Goal: Use online tool/utility: Utilize a website feature to perform a specific function

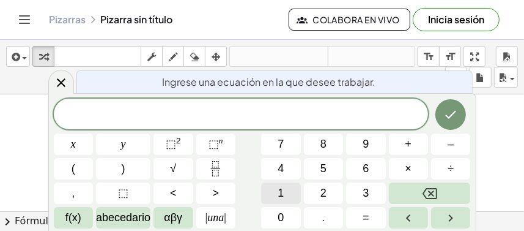
click at [278, 191] on span "1" at bounding box center [281, 193] width 6 height 17
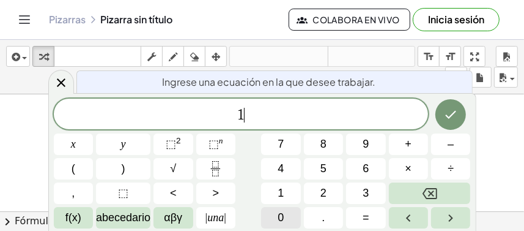
click at [278, 213] on span "0" at bounding box center [281, 217] width 6 height 17
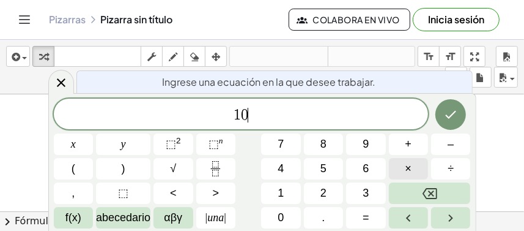
click at [390, 171] on button "×" at bounding box center [408, 168] width 39 height 21
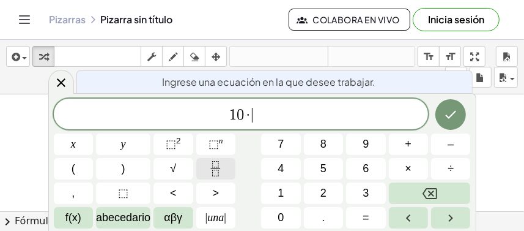
click at [212, 165] on icon "Fracción" at bounding box center [215, 168] width 15 height 15
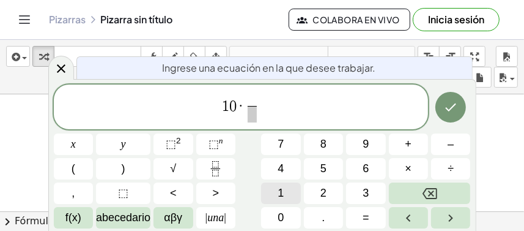
click at [275, 190] on button "1" at bounding box center [280, 192] width 39 height 21
click at [250, 119] on span "​" at bounding box center [252, 114] width 9 height 17
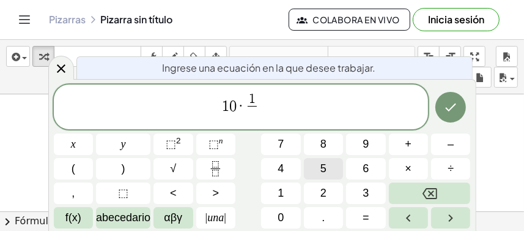
click at [329, 162] on button "5" at bounding box center [323, 168] width 39 height 21
click at [452, 113] on icon "Hecho" at bounding box center [451, 107] width 15 height 15
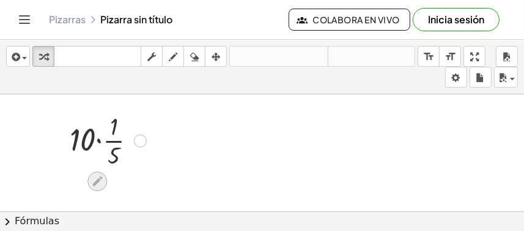
click at [105, 184] on div at bounding box center [97, 181] width 20 height 20
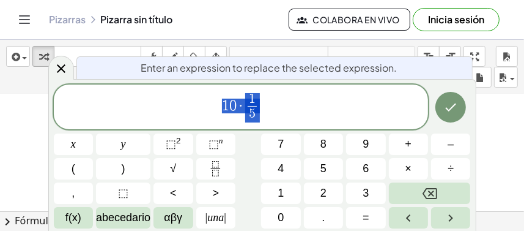
scroll to position [6, 0]
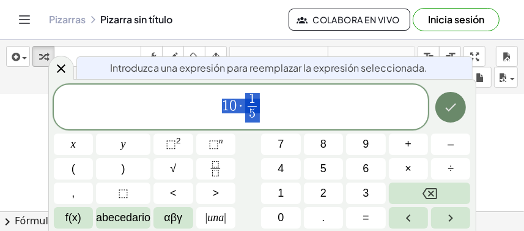
click at [445, 115] on button "Hecho" at bounding box center [451, 107] width 31 height 31
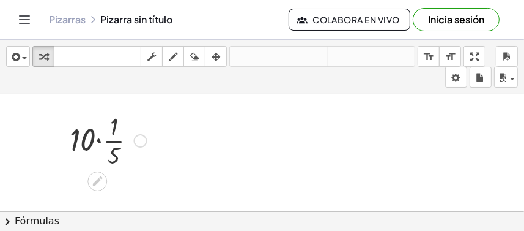
scroll to position [0, 0]
click at [139, 143] on div at bounding box center [140, 140] width 13 height 13
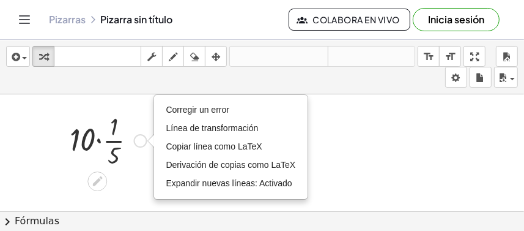
click at [139, 143] on div "Fix a mistake Transform line Copy line as LaTeX Copy derivation as LaTeX Expand…" at bounding box center [140, 140] width 13 height 13
click at [101, 171] on div at bounding box center [102, 179] width 10 height 23
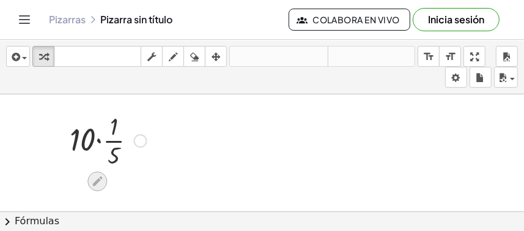
click at [100, 179] on icon at bounding box center [97, 181] width 10 height 10
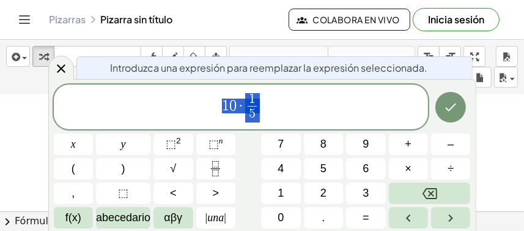
scroll to position [6, 0]
click at [456, 113] on icon "Hecho" at bounding box center [451, 107] width 15 height 15
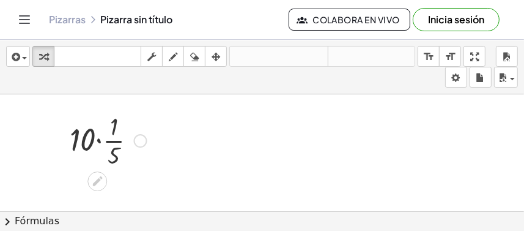
scroll to position [0, 0]
click at [110, 140] on div at bounding box center [108, 139] width 89 height 61
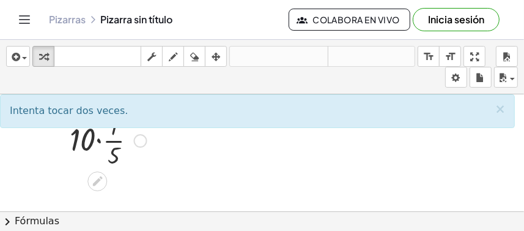
click at [83, 140] on div at bounding box center [108, 139] width 89 height 61
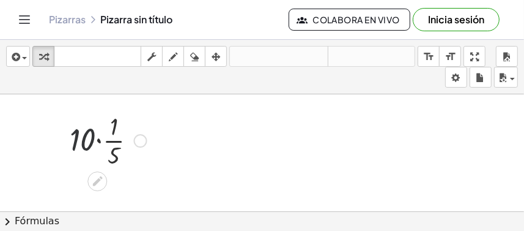
click at [91, 139] on div at bounding box center [108, 139] width 89 height 61
click at [98, 139] on div at bounding box center [108, 139] width 89 height 61
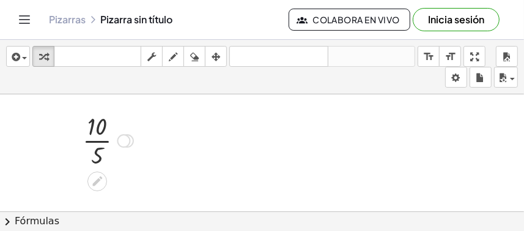
click at [102, 177] on icon at bounding box center [97, 181] width 10 height 10
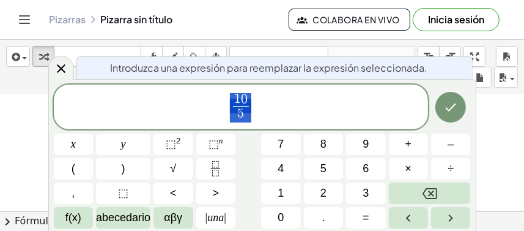
scroll to position [6, 0]
click at [238, 86] on div "1 0 5 ​" at bounding box center [241, 106] width 375 height 45
click at [251, 93] on span "1 0 5 ​ ​" at bounding box center [241, 108] width 375 height 32
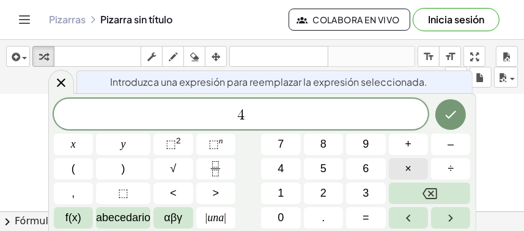
click at [414, 170] on button "×" at bounding box center [408, 168] width 39 height 21
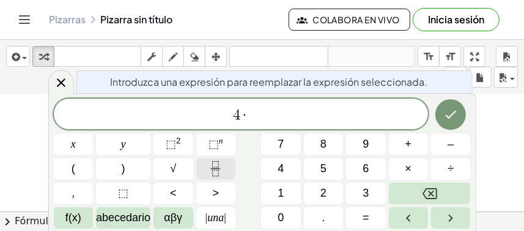
click at [204, 175] on button "Fracción" at bounding box center [215, 168] width 39 height 21
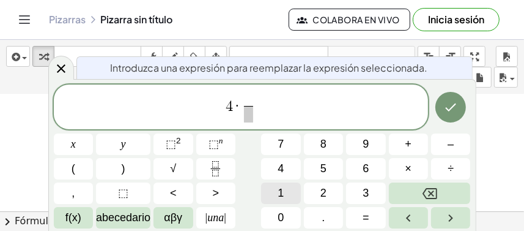
click at [295, 188] on button "1" at bounding box center [280, 192] width 39 height 21
click at [246, 114] on span at bounding box center [248, 114] width 9 height 17
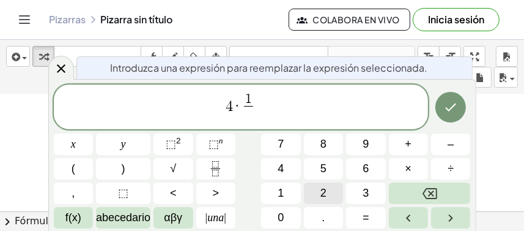
click at [313, 190] on button "2" at bounding box center [323, 192] width 39 height 21
click at [453, 100] on icon "Hecho" at bounding box center [451, 107] width 15 height 15
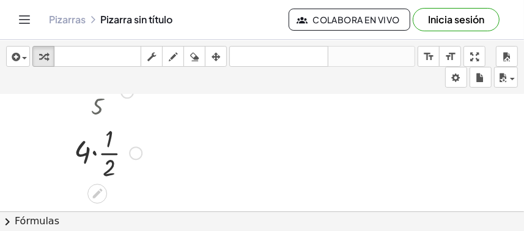
scroll to position [61, 0]
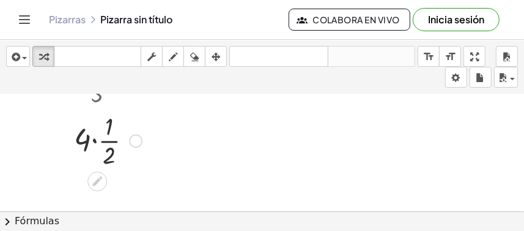
click at [93, 144] on div at bounding box center [108, 139] width 80 height 61
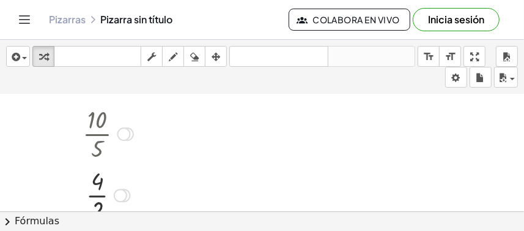
scroll to position [0, 0]
click at [121, 140] on div at bounding box center [123, 140] width 13 height 13
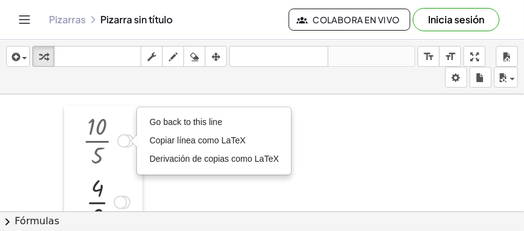
drag, startPoint x: 74, startPoint y: 135, endPoint x: 98, endPoint y: 144, distance: 25.6
click at [78, 135] on div at bounding box center [73, 170] width 18 height 128
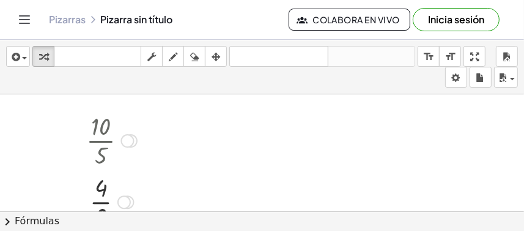
click at [98, 144] on div at bounding box center [111, 139] width 63 height 61
click at [98, 116] on div at bounding box center [101, 126] width 20 height 20
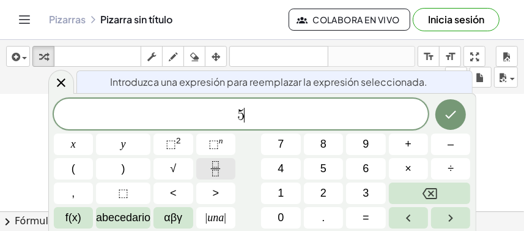
click at [214, 175] on icon "Fracción" at bounding box center [215, 168] width 15 height 15
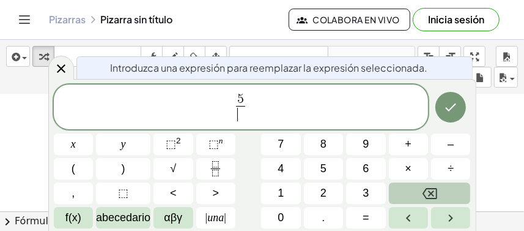
click at [417, 188] on button "Retroceso" at bounding box center [430, 192] width 82 height 21
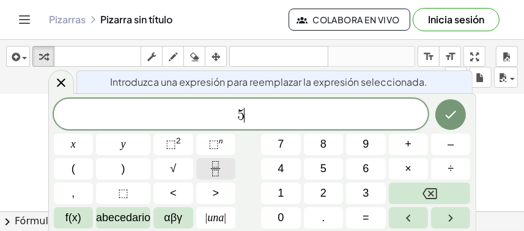
click at [217, 171] on icon "Fracción" at bounding box center [215, 168] width 15 height 15
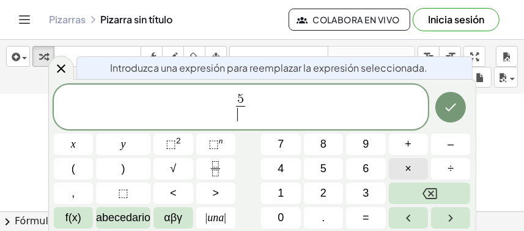
click at [417, 175] on button "×" at bounding box center [408, 168] width 39 height 21
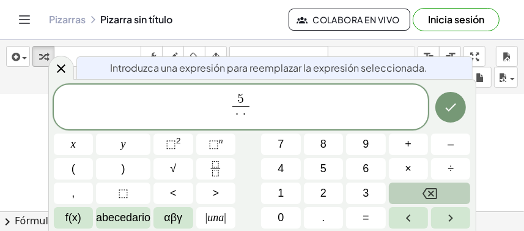
click at [423, 188] on icon "Retroceso" at bounding box center [430, 193] width 15 height 15
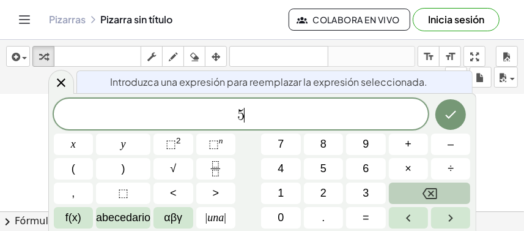
click at [423, 188] on icon "Retroceso" at bounding box center [430, 193] width 15 height 15
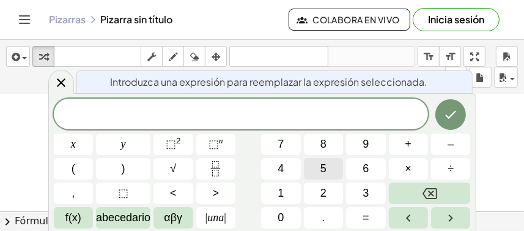
click at [330, 175] on button "5" at bounding box center [323, 168] width 39 height 21
click at [224, 162] on button "Fracción" at bounding box center [215, 168] width 39 height 21
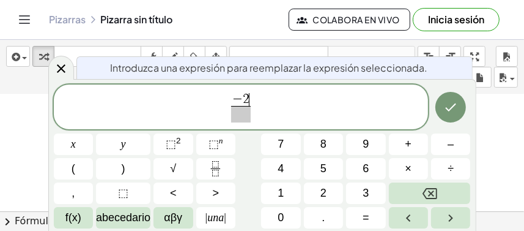
click at [238, 116] on span at bounding box center [241, 114] width 20 height 17
click at [223, 110] on span "​ − 2 3 ​" at bounding box center [241, 108] width 375 height 32
drag, startPoint x: 222, startPoint y: 105, endPoint x: 295, endPoint y: 123, distance: 74.9
click at [295, 123] on span "5 − 2 3 ​" at bounding box center [241, 108] width 375 height 32
drag, startPoint x: 253, startPoint y: 108, endPoint x: 221, endPoint y: 105, distance: 31.9
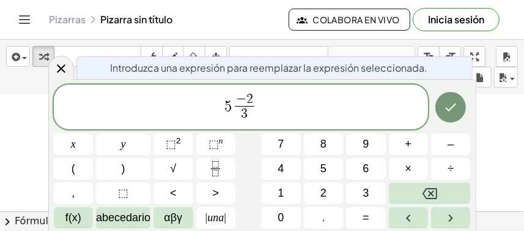
click at [221, 105] on span "5 − 2 3 ​ ​" at bounding box center [241, 108] width 375 height 32
drag, startPoint x: 221, startPoint y: 105, endPoint x: 272, endPoint y: 114, distance: 51.6
click at [272, 114] on span "5 − 2 3 ​" at bounding box center [241, 108] width 375 height 32
drag, startPoint x: 255, startPoint y: 107, endPoint x: 226, endPoint y: 110, distance: 28.9
click at [226, 110] on span "5" at bounding box center [228, 106] width 7 height 15
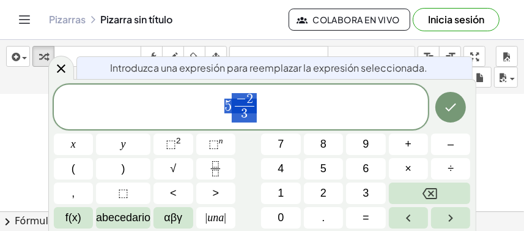
drag, startPoint x: 233, startPoint y: 108, endPoint x: 266, endPoint y: 113, distance: 34.0
drag, startPoint x: 240, startPoint y: 108, endPoint x: 213, endPoint y: 97, distance: 29.1
click at [213, 97] on span "5 − 2 ​ 3 ​" at bounding box center [241, 108] width 375 height 32
drag, startPoint x: 225, startPoint y: 100, endPoint x: 258, endPoint y: 105, distance: 32.8
drag, startPoint x: 239, startPoint y: 102, endPoint x: 289, endPoint y: 112, distance: 51.2
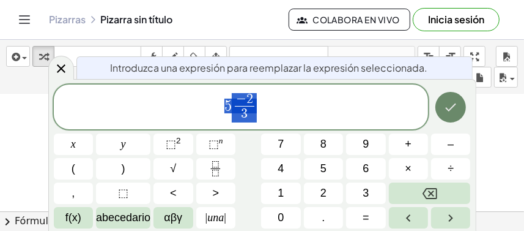
click at [444, 114] on button "Hecho" at bounding box center [451, 107] width 31 height 31
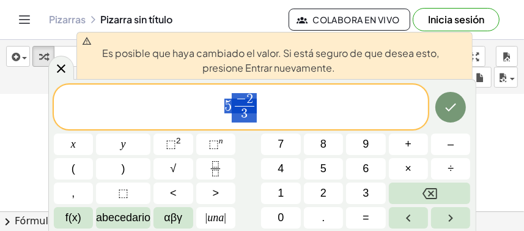
click at [225, 116] on span "5 − 2 3 ​" at bounding box center [241, 108] width 375 height 32
drag, startPoint x: 220, startPoint y: 105, endPoint x: 268, endPoint y: 110, distance: 48.0
click at [268, 110] on span "5 − 2 3 ​" at bounding box center [241, 108] width 375 height 32
click at [273, 98] on span "5 − 2 3 ​ ​" at bounding box center [241, 108] width 375 height 32
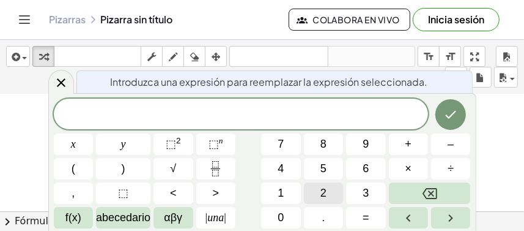
click at [326, 190] on span "2" at bounding box center [324, 193] width 6 height 17
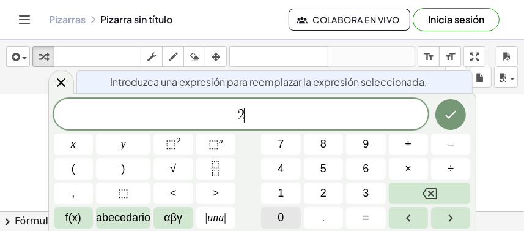
click at [275, 213] on button "0" at bounding box center [280, 217] width 39 height 21
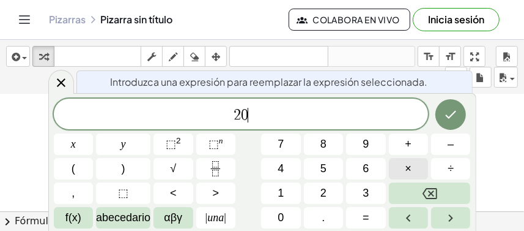
click at [407, 167] on span "×" at bounding box center [409, 168] width 7 height 17
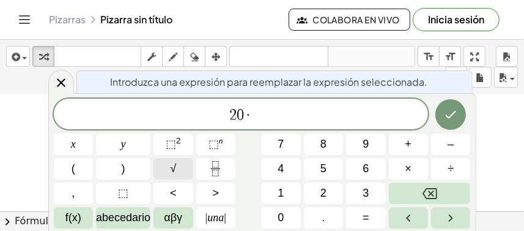
click at [185, 169] on button "√" at bounding box center [173, 168] width 39 height 21
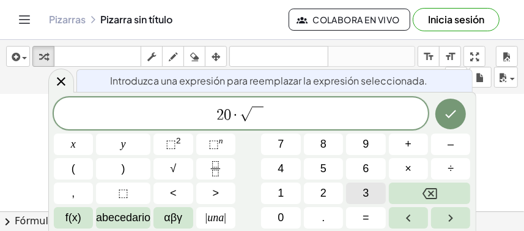
click at [366, 193] on span "3" at bounding box center [366, 193] width 6 height 17
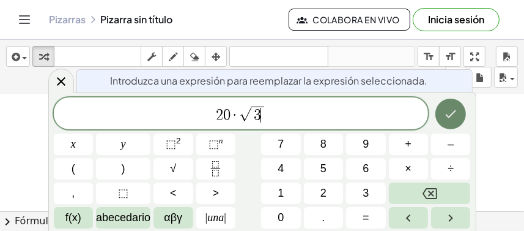
click at [453, 121] on icon "Hecho" at bounding box center [451, 113] width 15 height 15
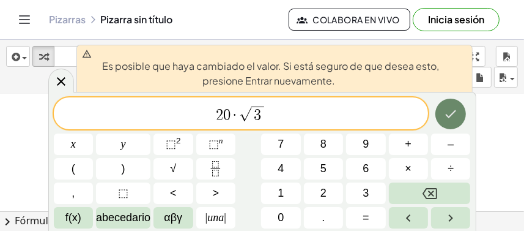
click at [458, 110] on icon "Hecho" at bounding box center [451, 113] width 15 height 15
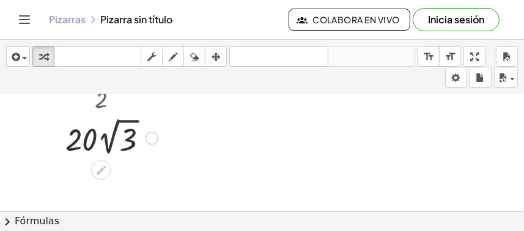
click at [105, 141] on div at bounding box center [111, 136] width 105 height 45
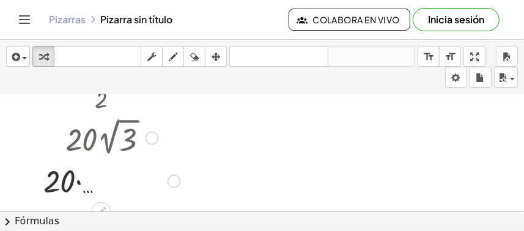
click at [87, 141] on div at bounding box center [111, 136] width 149 height 45
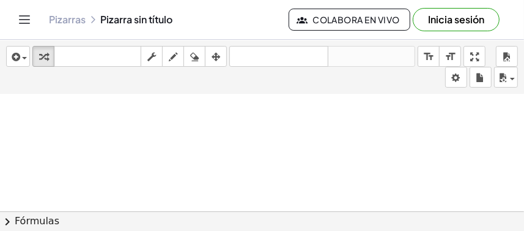
scroll to position [112, 0]
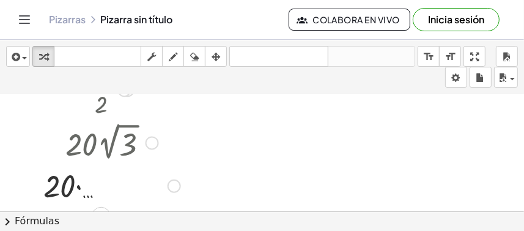
click at [62, 183] on div at bounding box center [111, 185] width 149 height 42
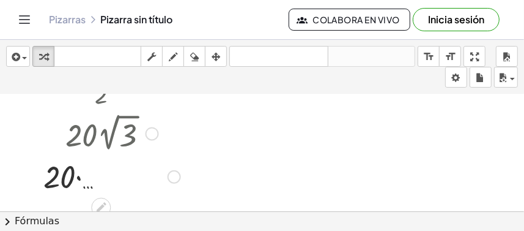
scroll to position [127, 0]
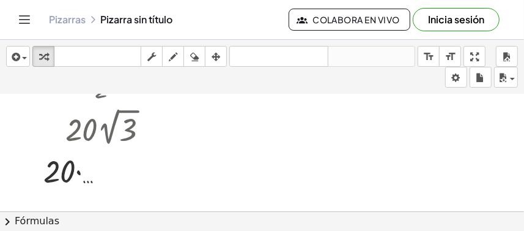
drag, startPoint x: 81, startPoint y: 199, endPoint x: 68, endPoint y: 157, distance: 43.5
click at [80, 199] on div at bounding box center [262, 144] width 524 height 352
click at [68, 157] on div at bounding box center [111, 170] width 149 height 42
click at [98, 119] on div at bounding box center [111, 127] width 149 height 45
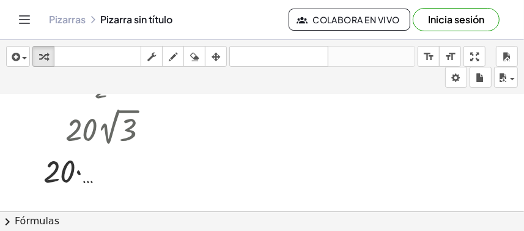
drag, startPoint x: 98, startPoint y: 119, endPoint x: 91, endPoint y: 138, distance: 20.3
click at [112, 168] on div at bounding box center [111, 170] width 149 height 42
click at [88, 120] on div at bounding box center [112, 127] width 130 height 45
click at [89, 121] on div at bounding box center [112, 127] width 130 height 45
click at [92, 122] on div at bounding box center [112, 127] width 130 height 45
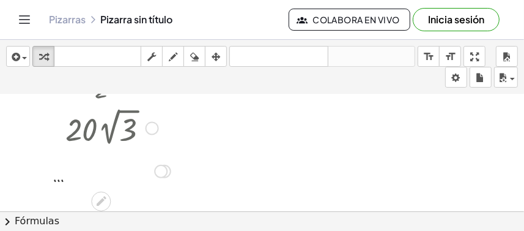
drag, startPoint x: 92, startPoint y: 122, endPoint x: 55, endPoint y: 175, distance: 64.5
click at [55, 175] on div at bounding box center [112, 170] width 130 height 40
click at [63, 179] on div at bounding box center [112, 170] width 130 height 40
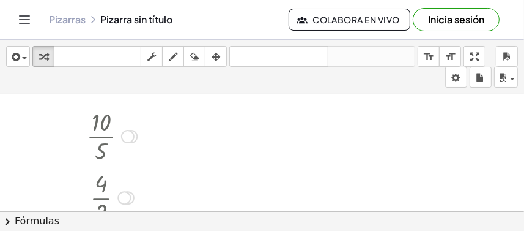
scroll to position [125, 0]
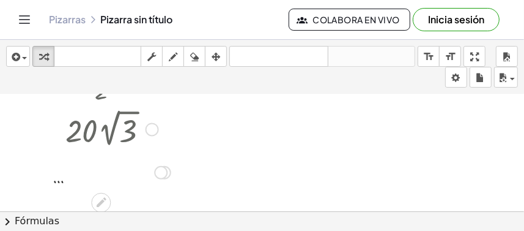
click at [105, 120] on div at bounding box center [112, 128] width 130 height 45
click at [102, 128] on div at bounding box center [112, 128] width 130 height 45
click at [101, 130] on div at bounding box center [112, 128] width 130 height 45
click at [100, 130] on div at bounding box center [112, 128] width 130 height 45
click at [155, 131] on div at bounding box center [152, 128] width 13 height 13
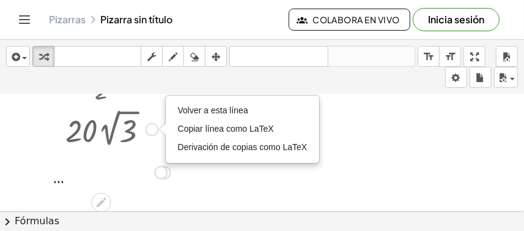
click at [145, 131] on div at bounding box center [112, 128] width 130 height 45
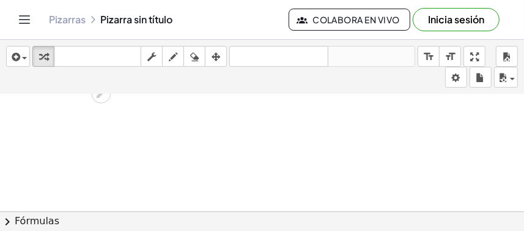
scroll to position [112, 0]
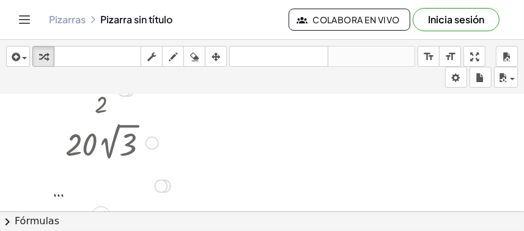
click at [61, 191] on div at bounding box center [112, 185] width 130 height 40
click at [61, 195] on div at bounding box center [112, 185] width 130 height 40
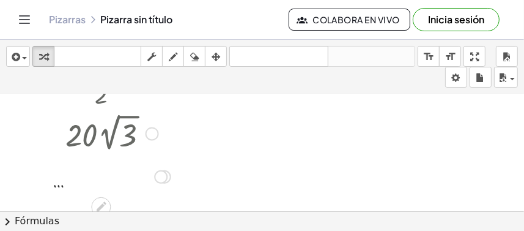
scroll to position [125, 0]
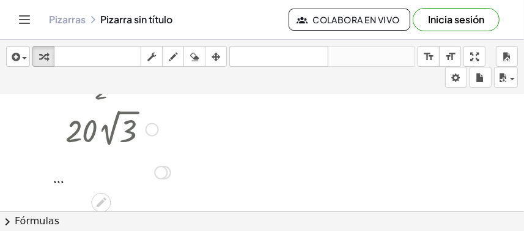
click at [103, 205] on icon at bounding box center [101, 202] width 13 height 13
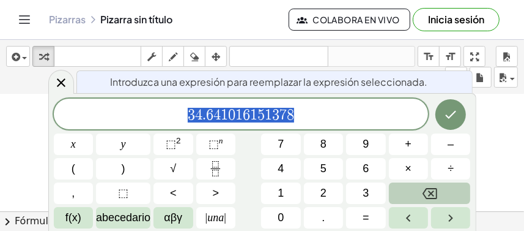
click at [407, 184] on button "Retroceso" at bounding box center [430, 192] width 82 height 21
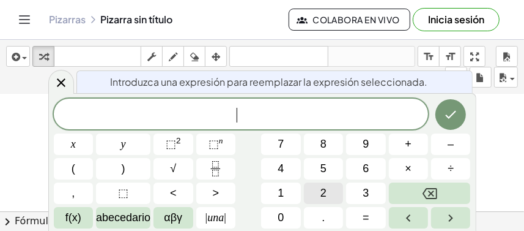
click at [337, 185] on button "2" at bounding box center [323, 192] width 39 height 21
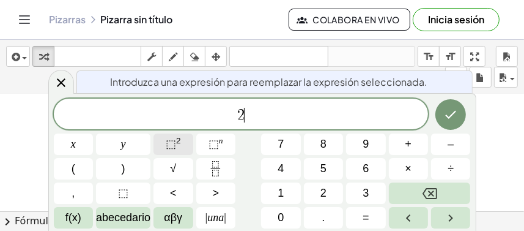
click at [188, 141] on button "⬚ 2" at bounding box center [173, 143] width 39 height 21
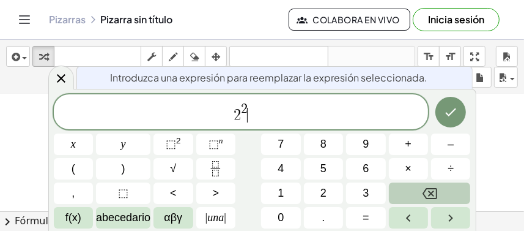
click at [404, 191] on button "Retroceso" at bounding box center [430, 192] width 82 height 21
click at [431, 187] on icon "Retroceso" at bounding box center [430, 193] width 15 height 15
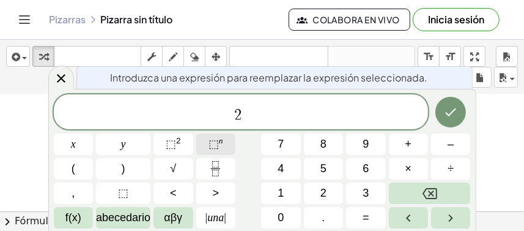
click at [212, 144] on span "⬚" at bounding box center [214, 144] width 10 height 12
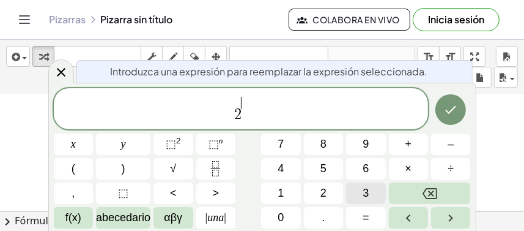
click at [351, 195] on button "3" at bounding box center [365, 192] width 39 height 21
click at [259, 116] on span "2 3 ​" at bounding box center [241, 109] width 375 height 28
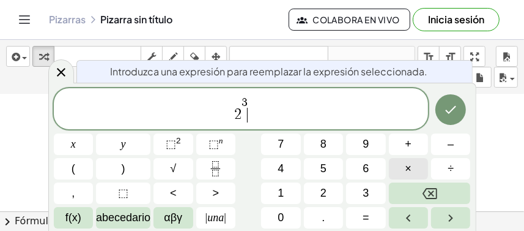
click at [412, 173] on button "×" at bounding box center [408, 168] width 39 height 21
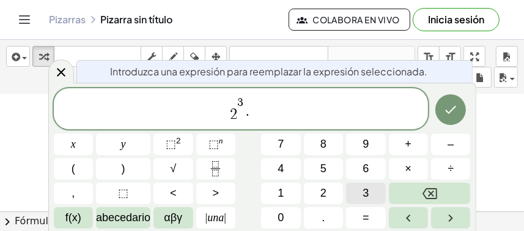
click at [371, 193] on button "3" at bounding box center [365, 192] width 39 height 21
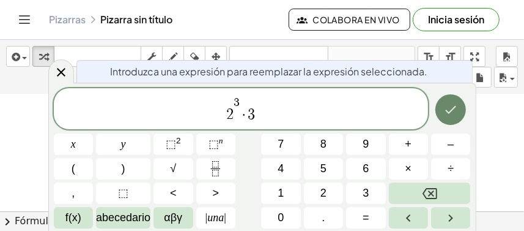
click at [462, 108] on button "Hecho" at bounding box center [451, 109] width 31 height 31
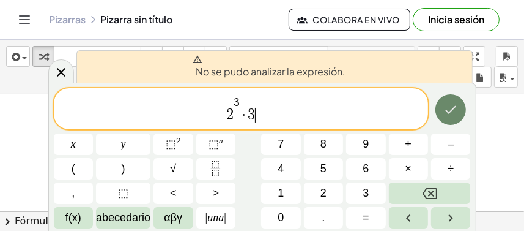
click at [445, 119] on button "Hecho" at bounding box center [451, 109] width 31 height 31
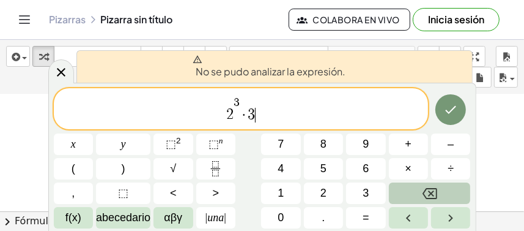
click at [413, 192] on button "Retroceso" at bounding box center [430, 192] width 82 height 21
click at [414, 192] on button "Retroceso" at bounding box center [430, 192] width 82 height 21
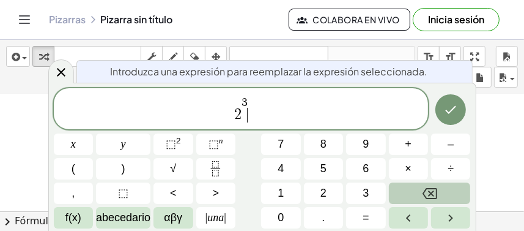
click at [414, 192] on button "Retroceso" at bounding box center [430, 192] width 82 height 21
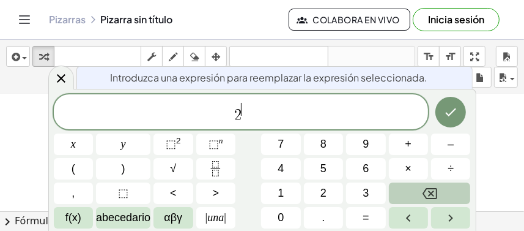
click at [414, 192] on button "Retroceso" at bounding box center [430, 192] width 82 height 21
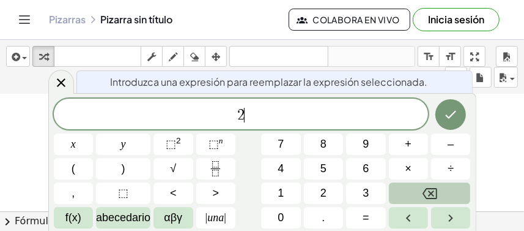
click at [414, 192] on button "Retroceso" at bounding box center [430, 192] width 82 height 21
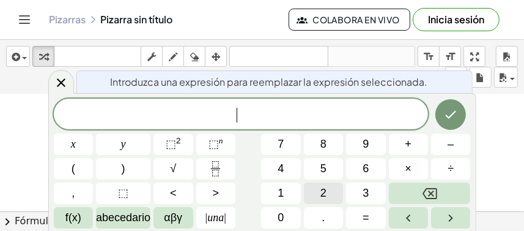
click at [321, 196] on span "2" at bounding box center [324, 193] width 6 height 17
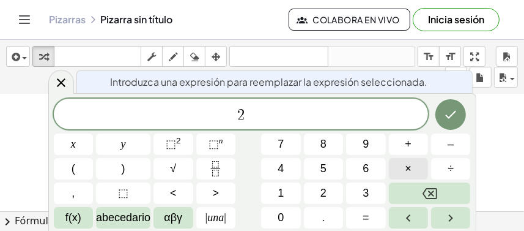
click at [409, 163] on span "×" at bounding box center [409, 168] width 7 height 17
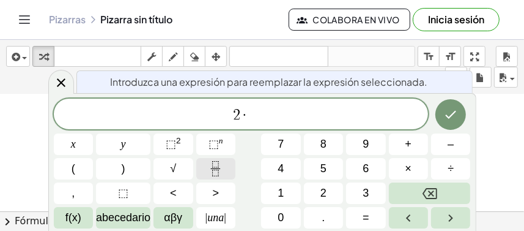
click at [227, 168] on button "Fracción" at bounding box center [215, 168] width 39 height 21
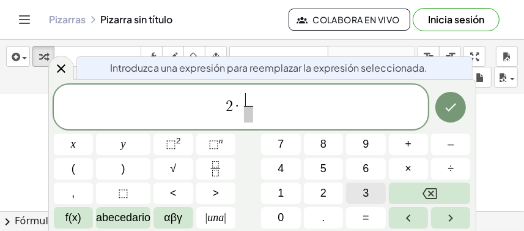
click at [366, 195] on span "3" at bounding box center [366, 193] width 6 height 17
click at [251, 115] on span at bounding box center [248, 114] width 9 height 17
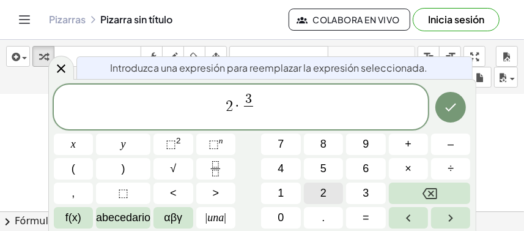
click at [316, 194] on button "2" at bounding box center [323, 192] width 39 height 21
click at [282, 108] on span "2 · 3 2 ​ ​" at bounding box center [241, 108] width 375 height 32
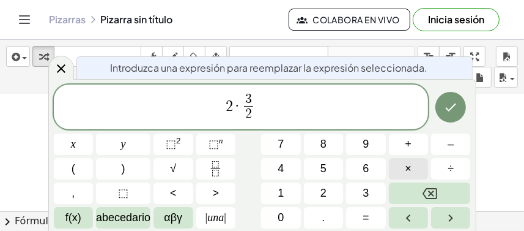
click at [401, 165] on button "×" at bounding box center [408, 168] width 39 height 21
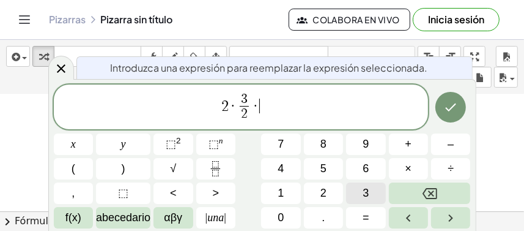
click at [363, 192] on span "3" at bounding box center [366, 193] width 6 height 17
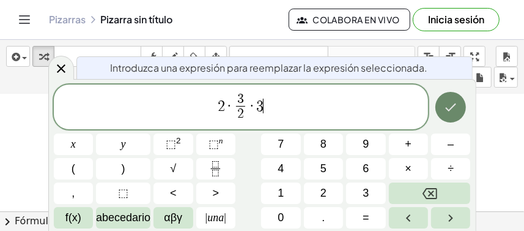
click at [444, 106] on icon "Hecho" at bounding box center [451, 107] width 15 height 15
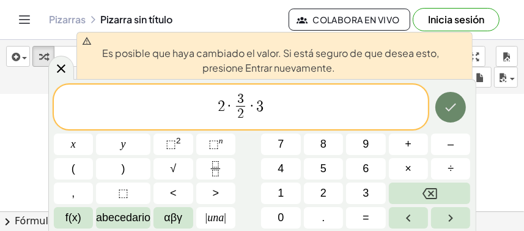
click at [450, 115] on button "Hecho" at bounding box center [451, 107] width 31 height 31
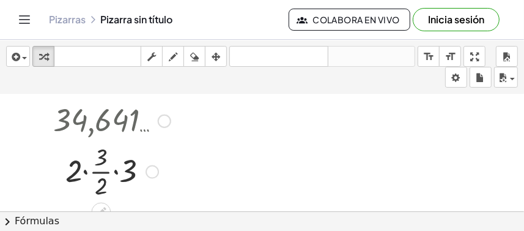
scroll to position [187, 0]
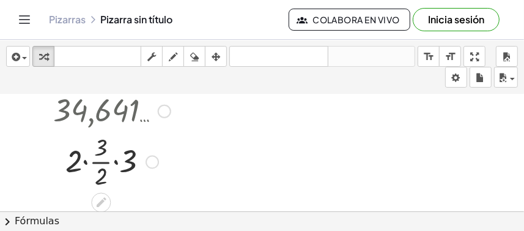
click at [102, 155] on div at bounding box center [112, 160] width 130 height 61
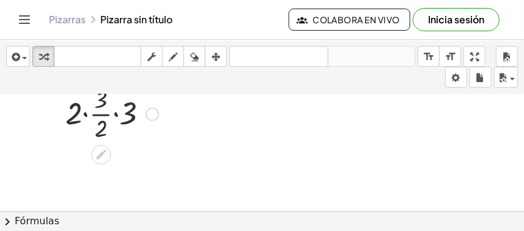
scroll to position [173, 0]
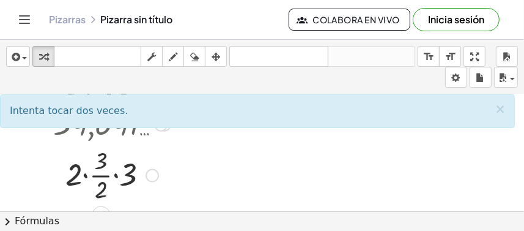
click at [84, 172] on div at bounding box center [112, 173] width 130 height 61
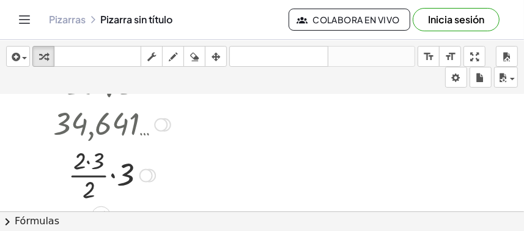
click at [90, 162] on div at bounding box center [112, 173] width 130 height 61
click at [101, 173] on div at bounding box center [112, 173] width 130 height 61
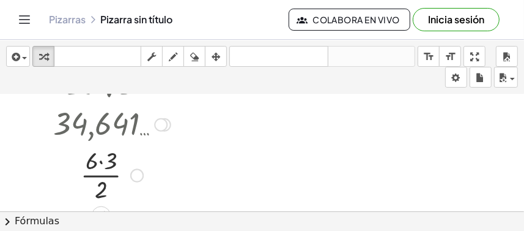
click at [101, 162] on div at bounding box center [112, 173] width 130 height 61
click at [99, 160] on div at bounding box center [112, 173] width 130 height 61
click at [103, 190] on div at bounding box center [112, 173] width 130 height 61
click at [118, 171] on div at bounding box center [120, 175] width 13 height 13
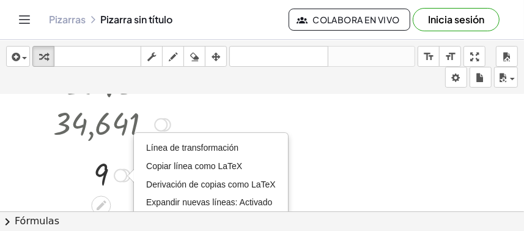
click at [119, 171] on div "Transform line Copy line as LaTeX Copy derivation as LaTeX Expand new lines: On" at bounding box center [120, 175] width 13 height 13
